Goal: Task Accomplishment & Management: Use online tool/utility

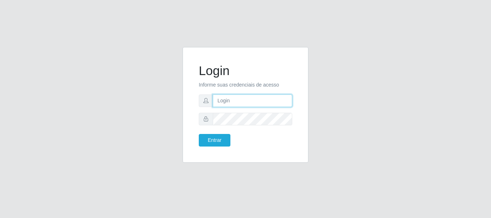
click at [228, 106] on input "text" at bounding box center [253, 101] width 80 height 13
drag, startPoint x: 440, startPoint y: 64, endPoint x: 432, endPoint y: 75, distance: 13.9
click at [438, 64] on div "Login Informe suas credenciais de acesso Entrar" at bounding box center [246, 109] width 410 height 124
click at [236, 101] on input "text" at bounding box center [253, 101] width 80 height 13
type input "[EMAIL_ADDRESS][DOMAIN_NAME]"
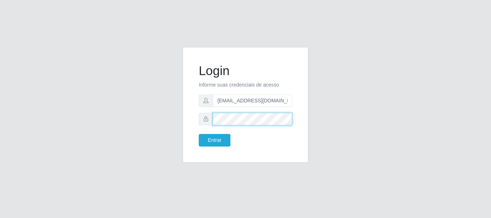
click at [199, 134] on button "Entrar" at bounding box center [215, 140] width 32 height 13
click button "Entrar" at bounding box center [215, 140] width 32 height 13
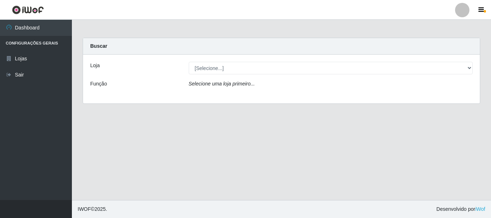
click at [282, 164] on main "Carregando... Buscar Loja [Selecione...] Hiper Queiroz - Macau Função Selecione…" at bounding box center [281, 110] width 419 height 181
click at [266, 132] on main "Carregando... Buscar Loja [Selecione...] Hiper Queiroz - Macau Função Selecione…" at bounding box center [281, 110] width 419 height 181
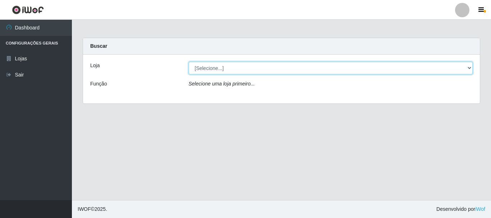
click at [214, 71] on select "[Selecione...] Hiper Queiroz - [GEOGRAPHIC_DATA]" at bounding box center [331, 68] width 285 height 13
select select "513"
click at [189, 62] on select "[Selecione...] Hiper Queiroz - [GEOGRAPHIC_DATA]" at bounding box center [331, 68] width 285 height 13
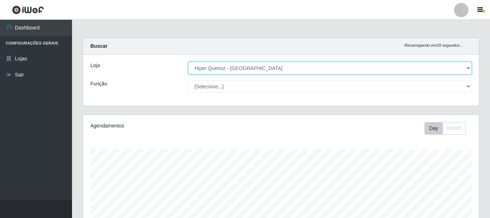
scroll to position [149, 395]
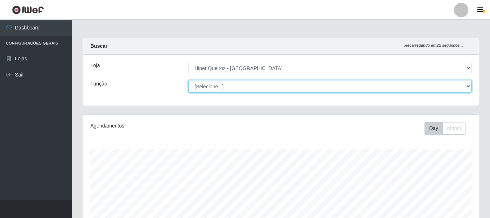
click at [466, 85] on select "[Selecione...] Embalador Embalador + Embalador ++ Operador de Caixa Operador de…" at bounding box center [329, 86] width 283 height 13
select select "71"
click at [188, 80] on select "[Selecione...] Embalador Embalador + Embalador ++ Operador de Caixa Operador de…" at bounding box center [329, 86] width 283 height 13
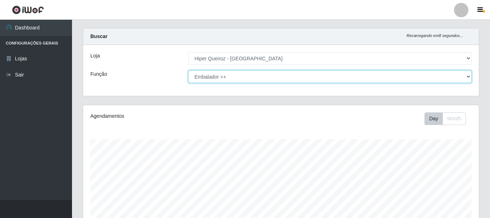
scroll to position [0, 0]
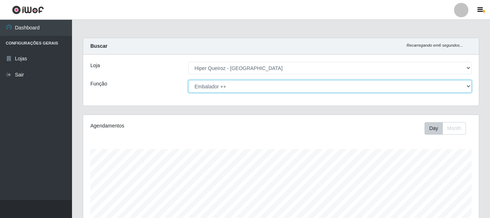
click at [469, 89] on select "[Selecione...] Embalador Embalador + Embalador ++ Operador de Caixa Operador de…" at bounding box center [329, 86] width 283 height 13
click at [188, 80] on select "[Selecione...] Embalador Embalador + Embalador ++ Operador de Caixa Operador de…" at bounding box center [329, 86] width 283 height 13
